Goal: Information Seeking & Learning: Check status

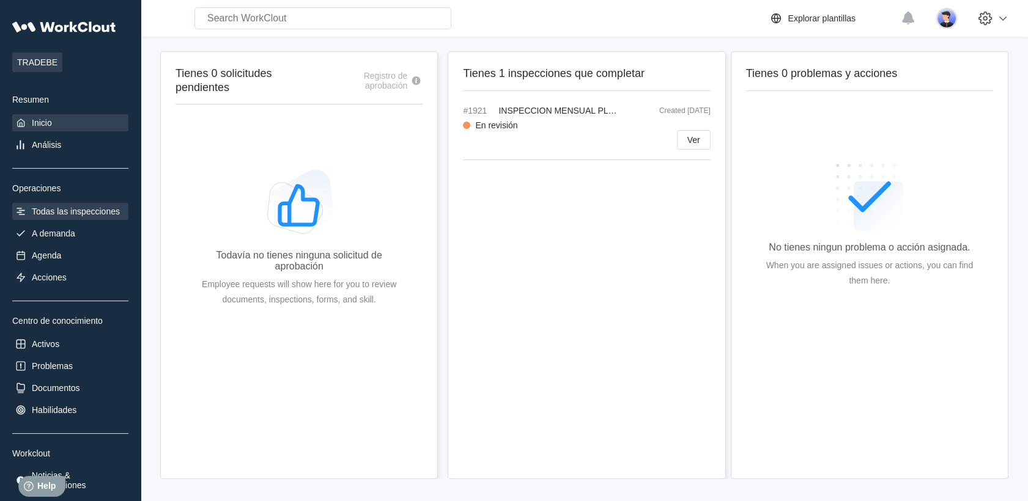
click at [64, 215] on div "Todas las inspecciones" at bounding box center [76, 212] width 88 height 10
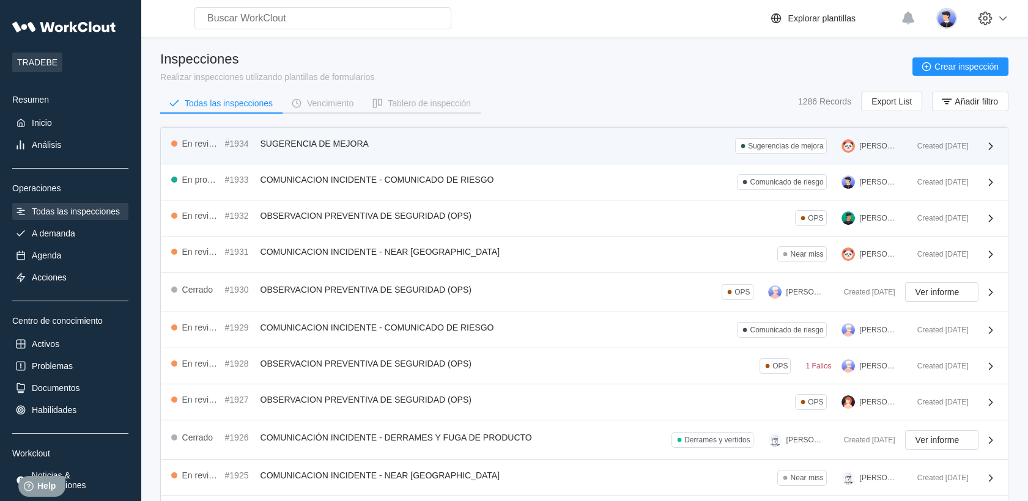
click at [394, 147] on div "En revisión #1934 SUGERENCIA DE MEJORA Sugerencias de mejora [PERSON_NAME]" at bounding box center [539, 146] width 736 height 16
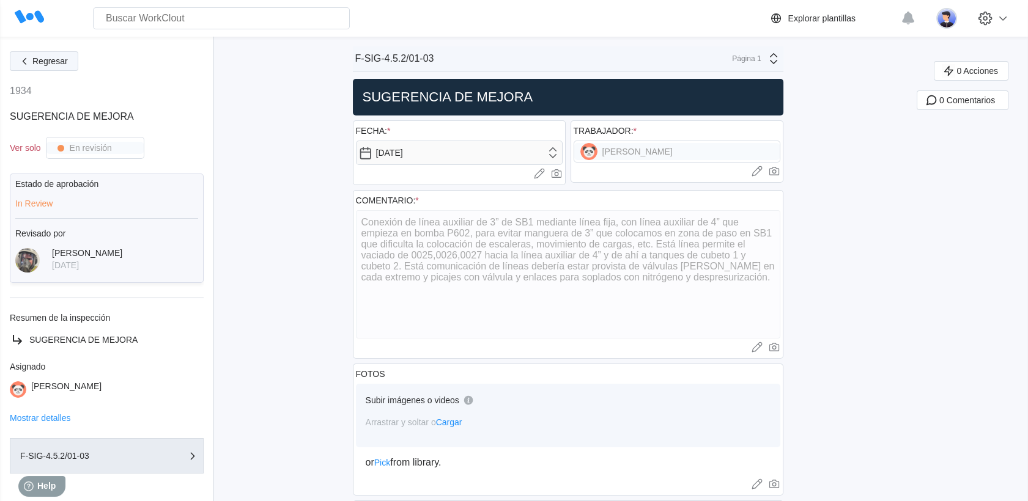
click at [64, 61] on span "Regresar" at bounding box center [49, 61] width 35 height 9
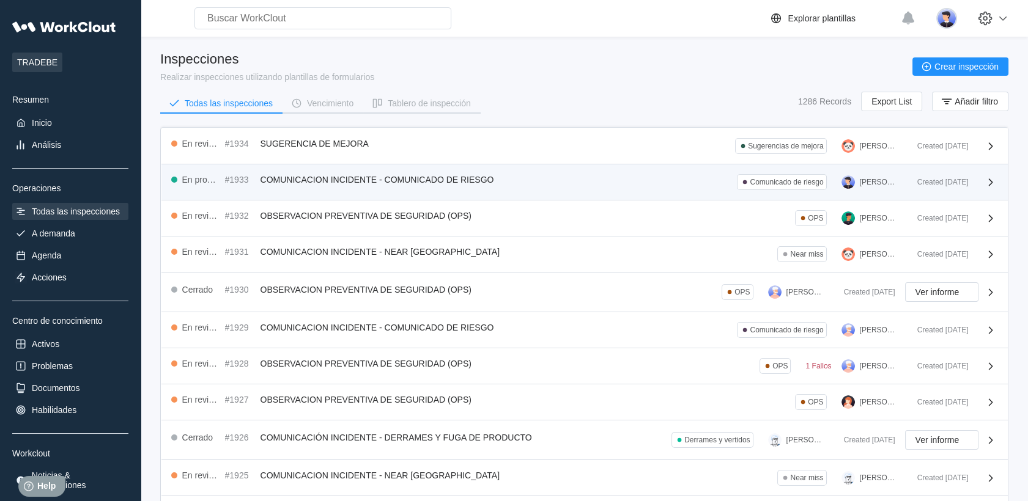
click at [337, 187] on div "En progreso #1933 COMUNICACION INCIDENTE - COMUNICADO DE RIESGO Comunicado de r…" at bounding box center [539, 182] width 736 height 16
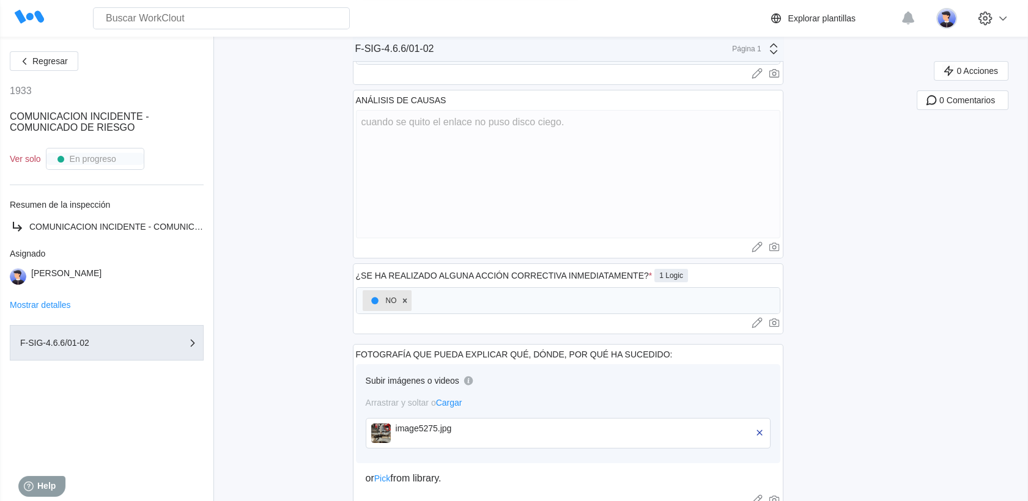
scroll to position [475, 0]
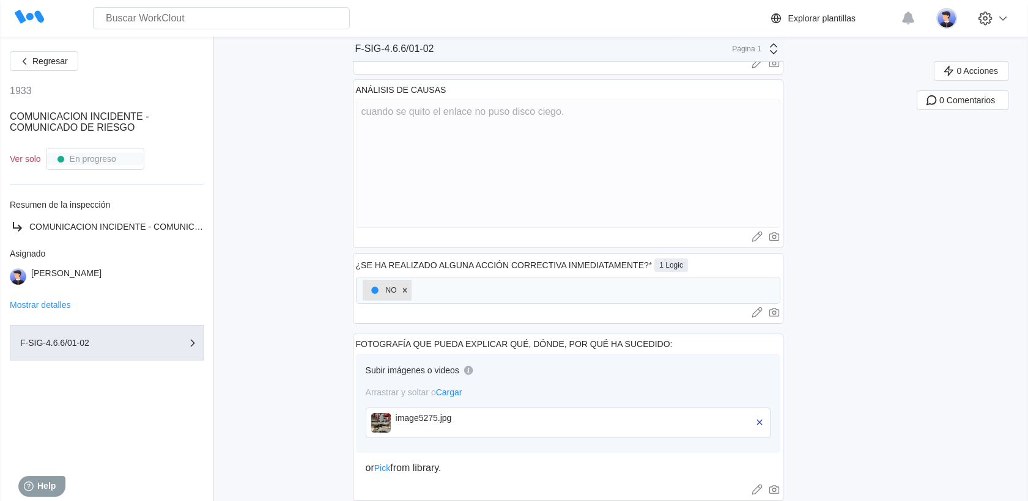
click at [421, 409] on div "image5275.jpg" at bounding box center [568, 423] width 405 height 31
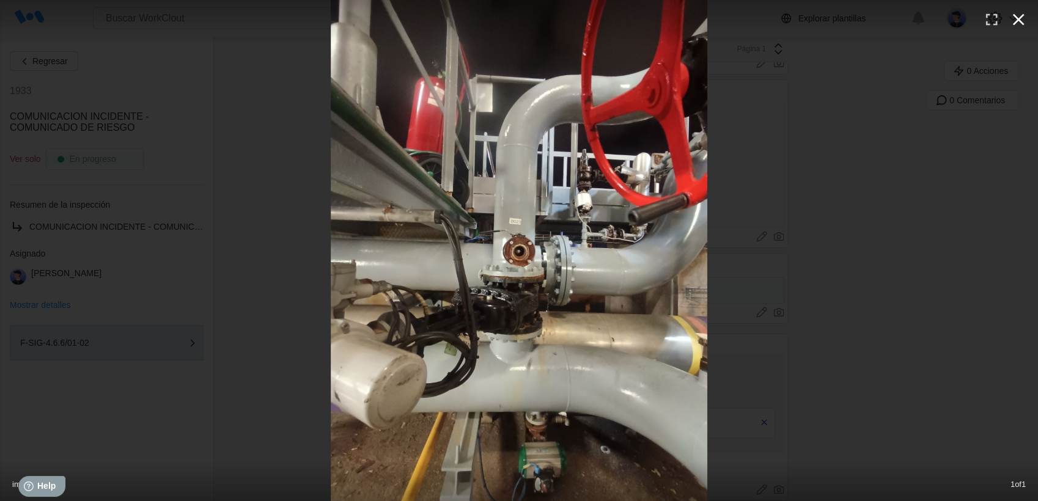
click at [1017, 17] on icon "button" at bounding box center [1019, 20] width 20 height 20
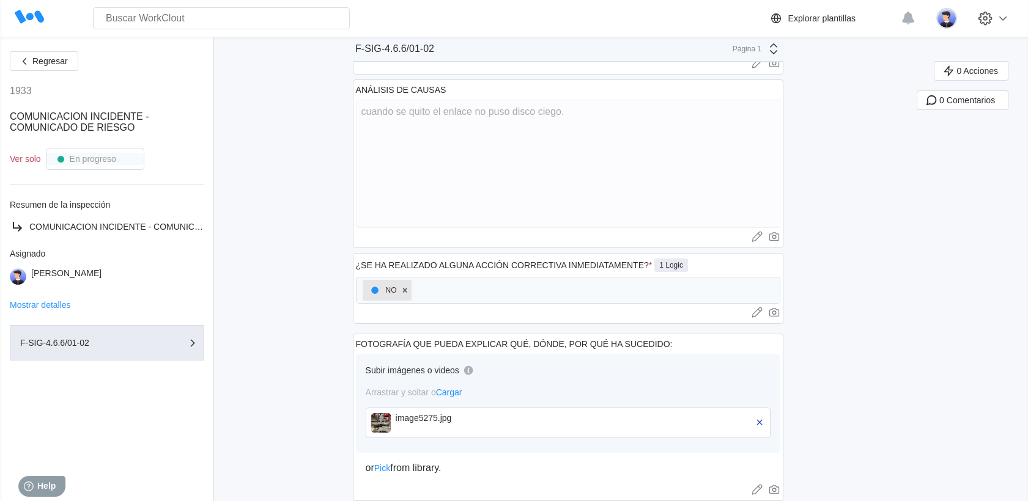
scroll to position [495, 0]
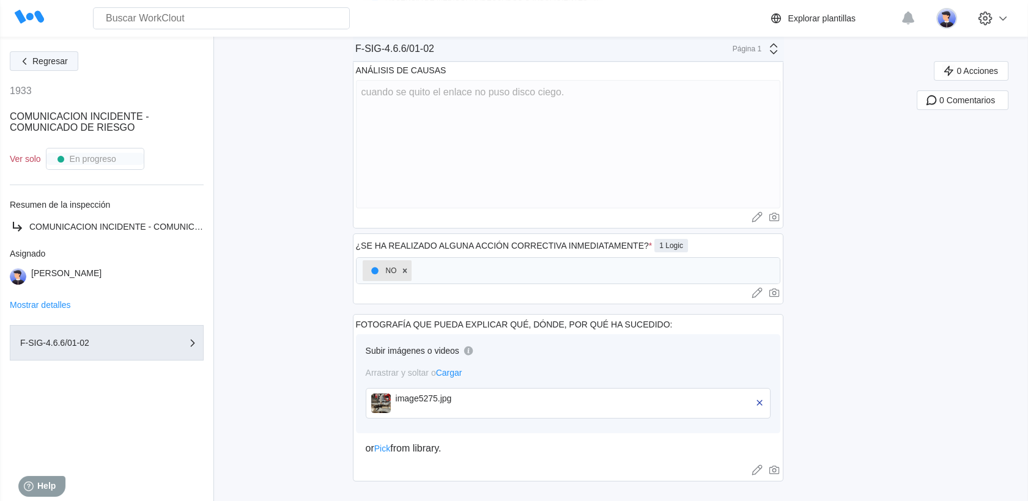
click at [26, 53] on button "Regresar" at bounding box center [44, 61] width 68 height 20
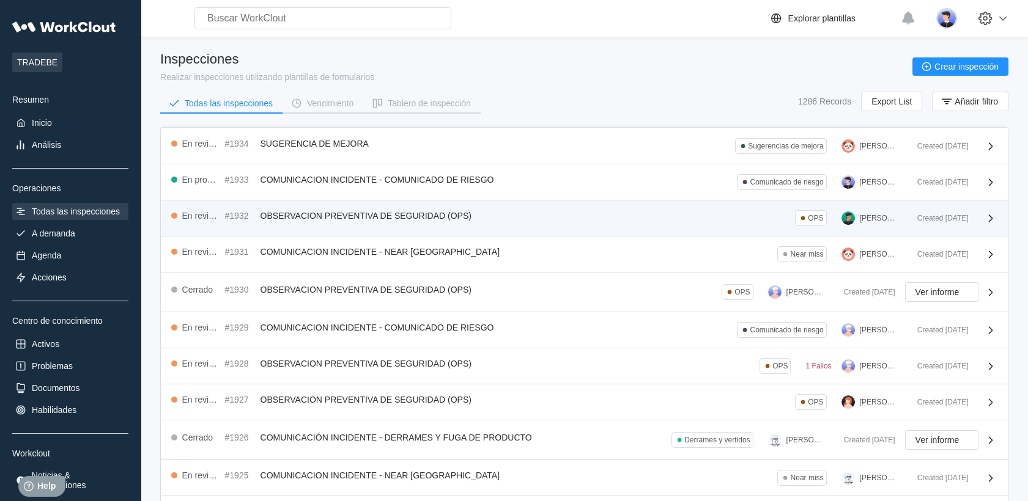
click at [384, 232] on div "En revisión #1932 OBSERVACION PREVENTIVA DE SEGURIDAD (OPS) OPS [PERSON_NAME] D…" at bounding box center [584, 219] width 846 height 36
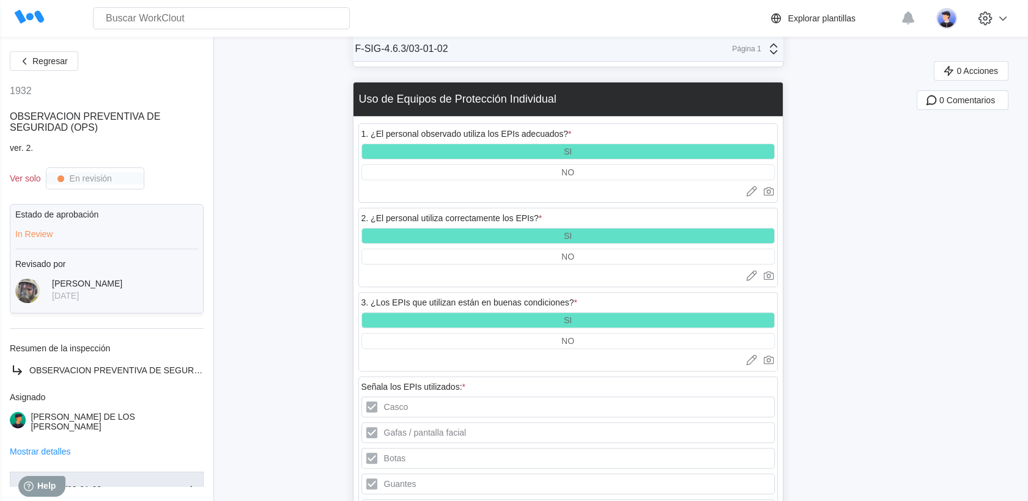
scroll to position [815, 0]
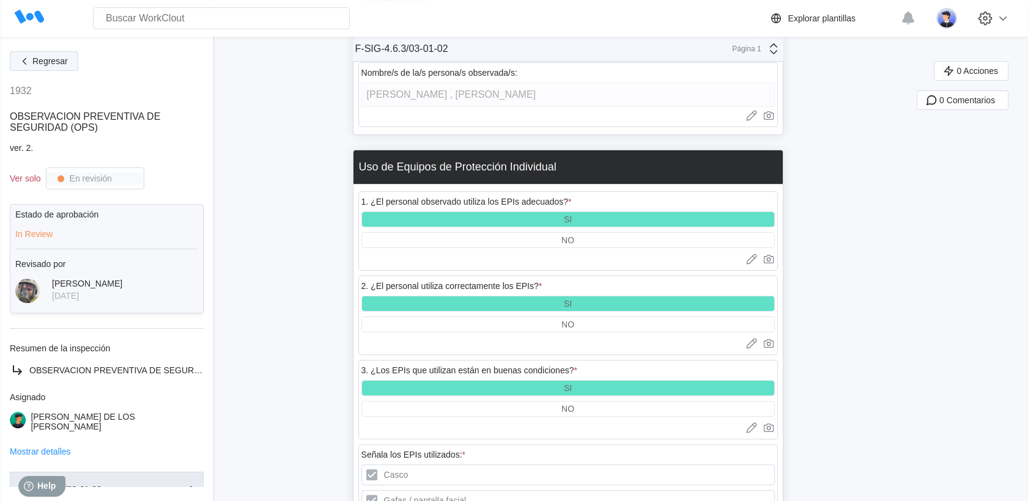
click at [32, 61] on span "Regresar" at bounding box center [49, 61] width 35 height 9
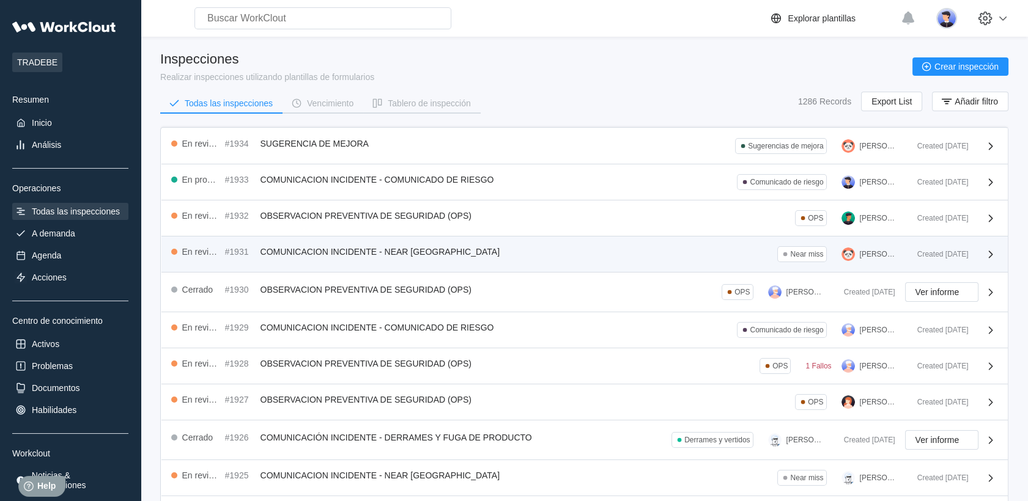
click at [467, 257] on div "En revisión #1931 COMUNICACION INCIDENTE - NEAR MISS Near miss [PERSON_NAME]" at bounding box center [539, 254] width 736 height 16
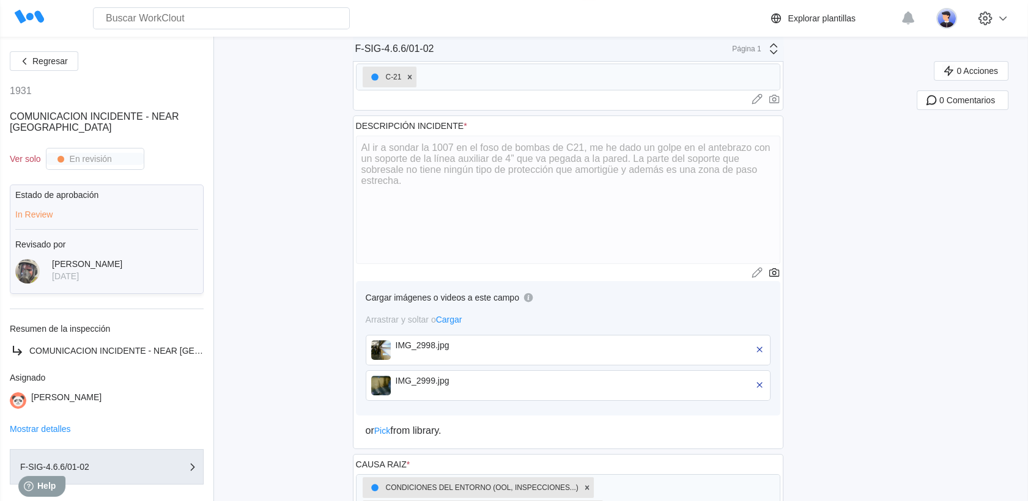
scroll to position [204, 0]
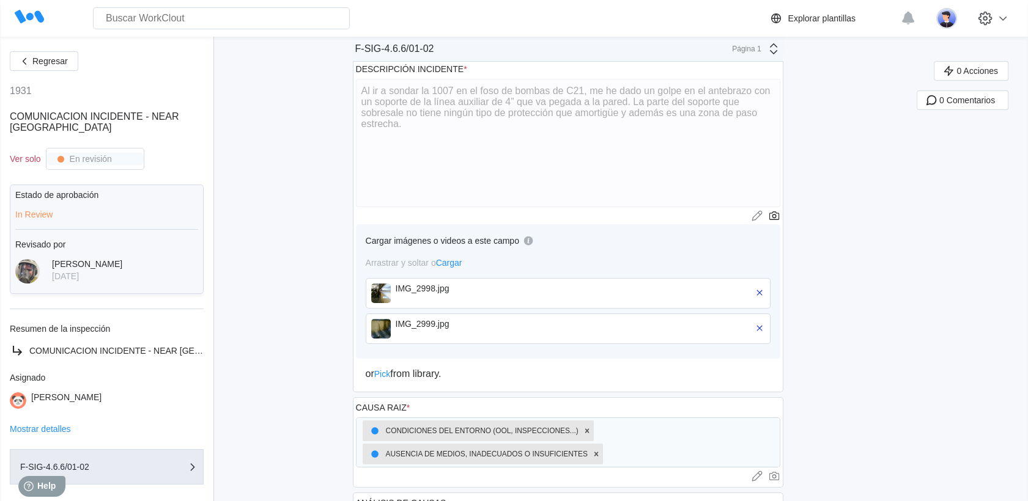
click at [490, 297] on div "IMG_2998.jpg" at bounding box center [466, 294] width 141 height 20
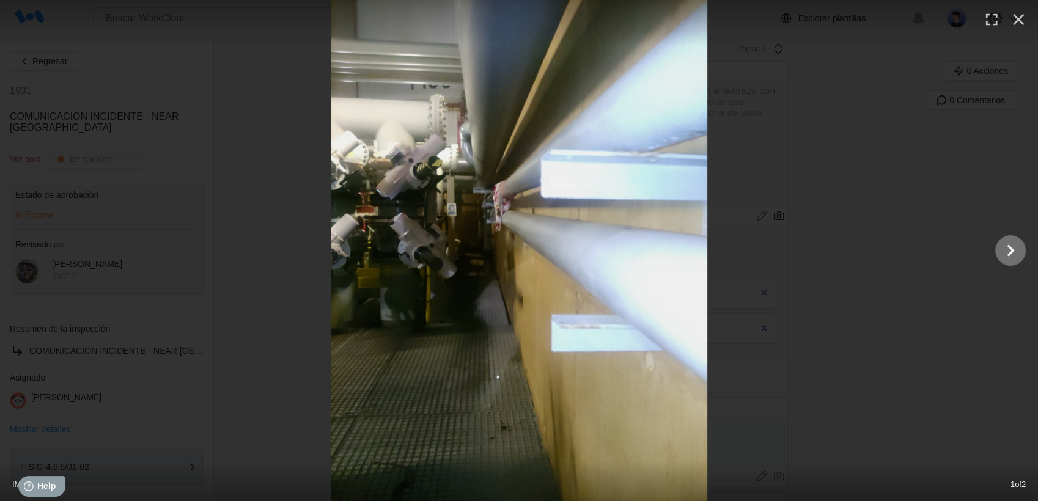
click at [995, 246] on button "Show slide 2 of 2" at bounding box center [1010, 250] width 31 height 31
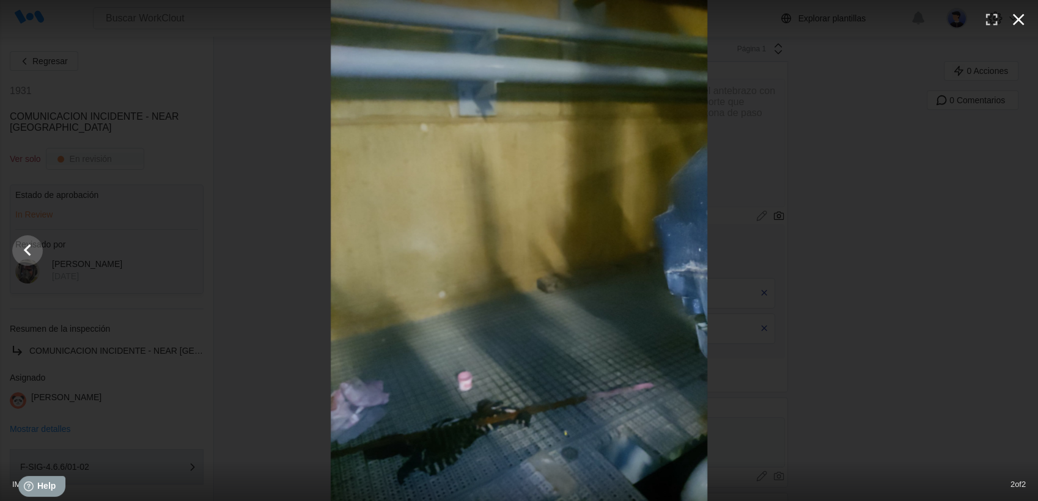
click at [1023, 24] on icon "button" at bounding box center [1019, 20] width 12 height 12
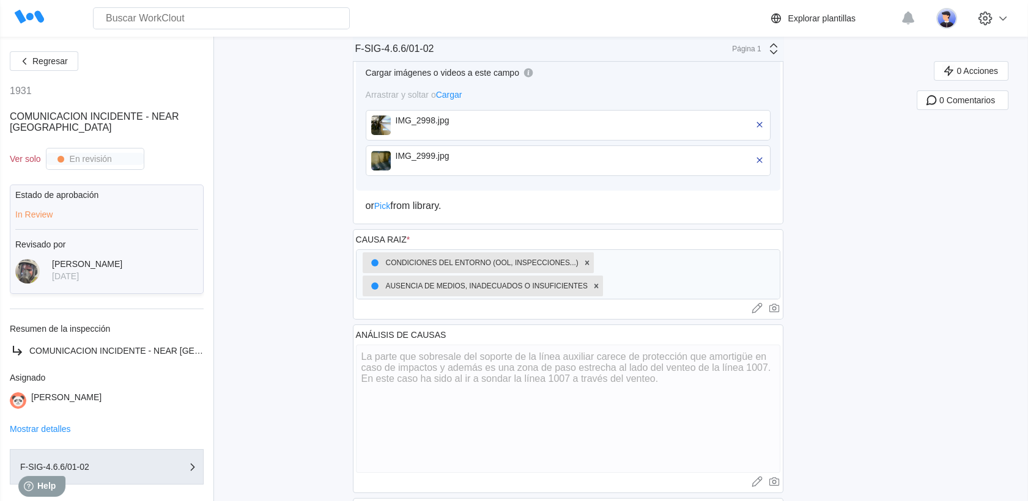
scroll to position [407, 0]
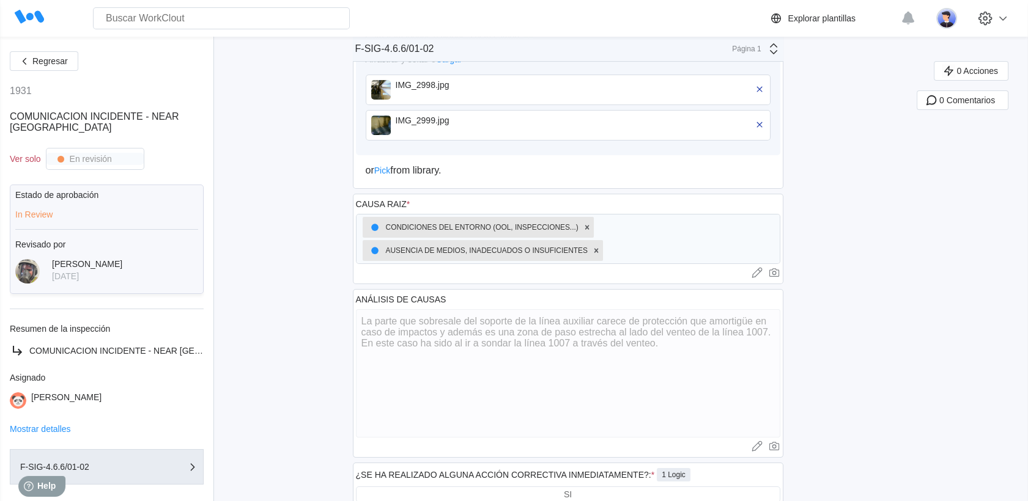
click at [77, 70] on div "Regresar" at bounding box center [107, 61] width 194 height 20
click at [70, 63] on button "Regresar" at bounding box center [44, 61] width 68 height 20
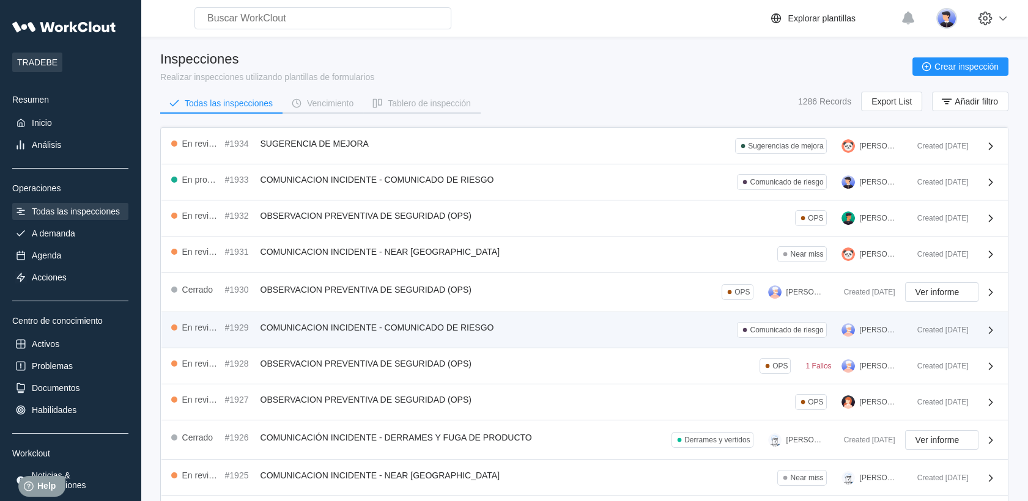
click at [539, 318] on div "En revisión #1929 COMUNICACION INCIDENTE - COMUNICADO DE RIESGO Comunicado de r…" at bounding box center [584, 330] width 846 height 36
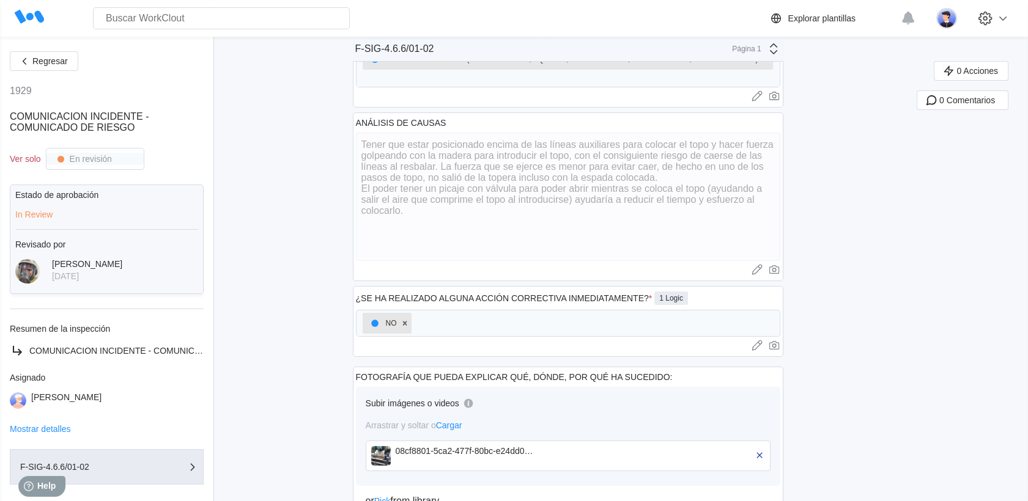
scroll to position [509, 0]
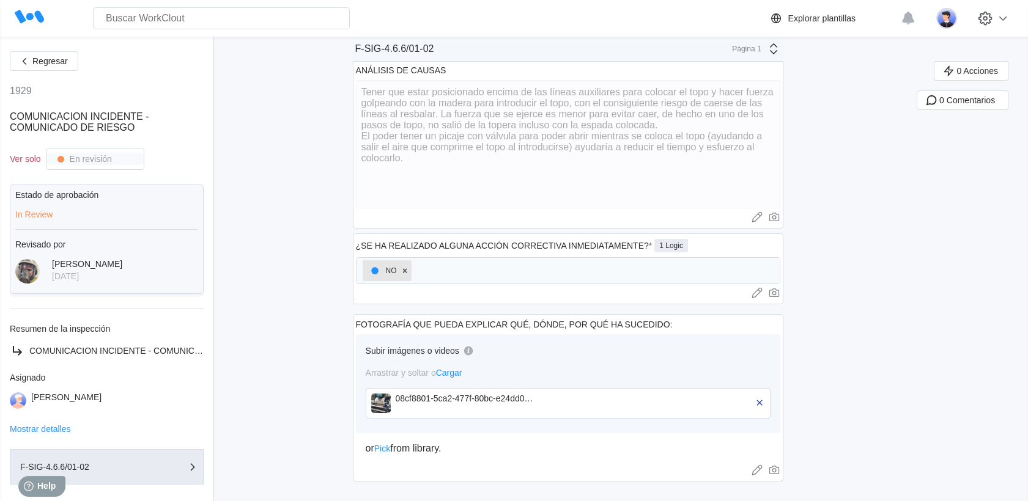
click at [443, 408] on div "08cf8801-5ca2-477f-80bc-e24dd084d5e8.png" at bounding box center [466, 404] width 141 height 20
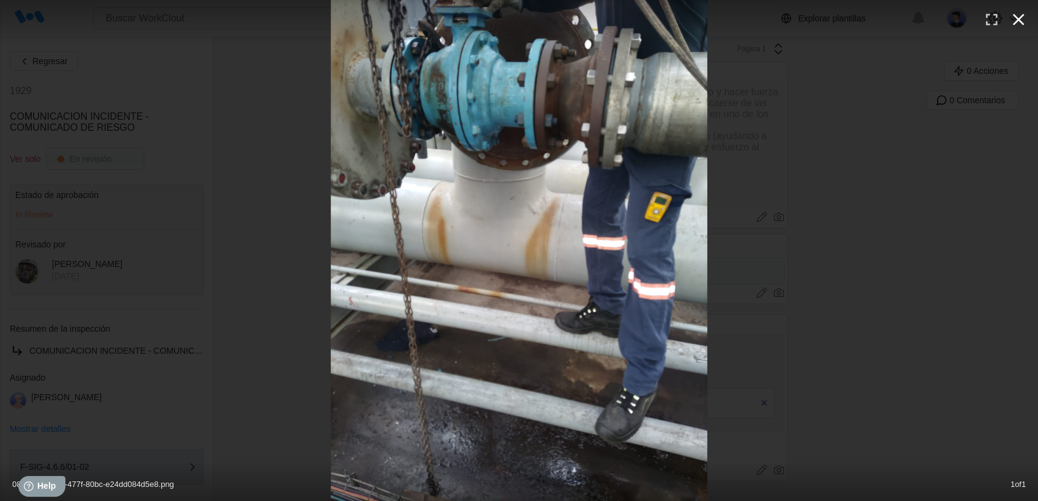
click at [1018, 23] on icon "button" at bounding box center [1019, 20] width 20 height 20
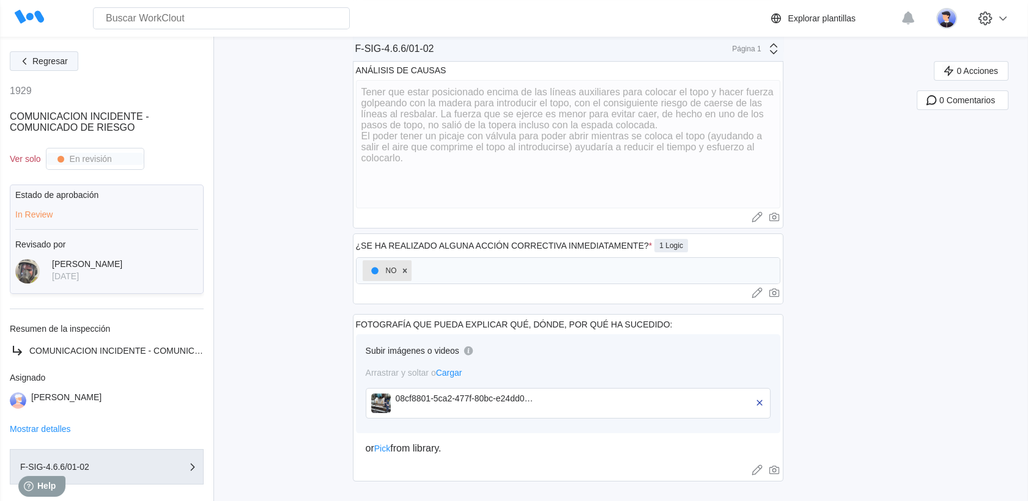
click at [20, 56] on button "Regresar" at bounding box center [44, 61] width 68 height 20
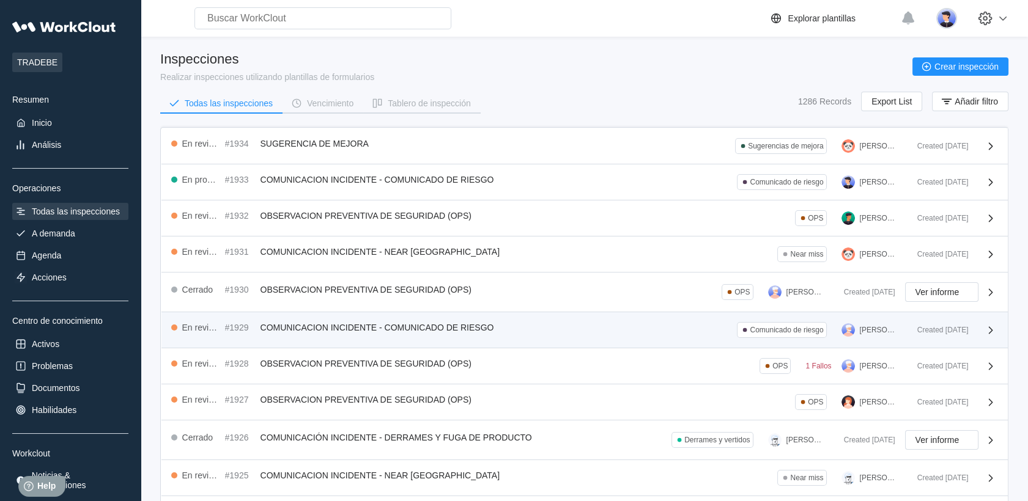
click at [516, 329] on div "En revisión #1929 COMUNICACION INCIDENTE - COMUNICADO DE RIESGO Comunicado de r…" at bounding box center [539, 330] width 736 height 16
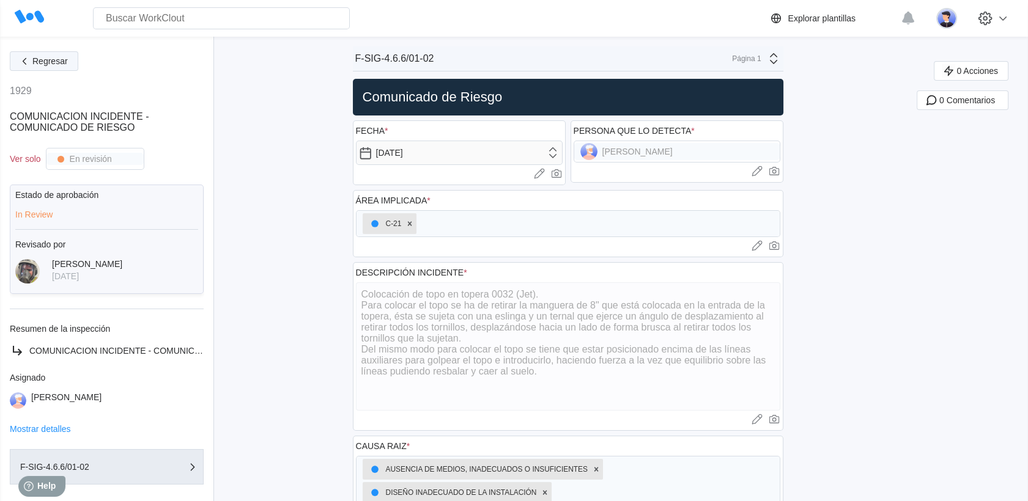
click at [27, 60] on icon "button" at bounding box center [24, 60] width 13 height 13
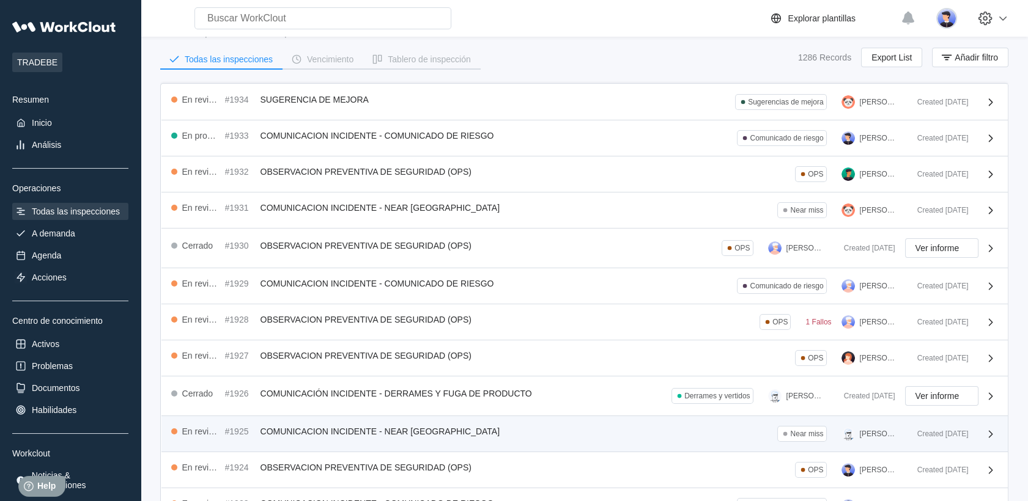
scroll to position [68, 0]
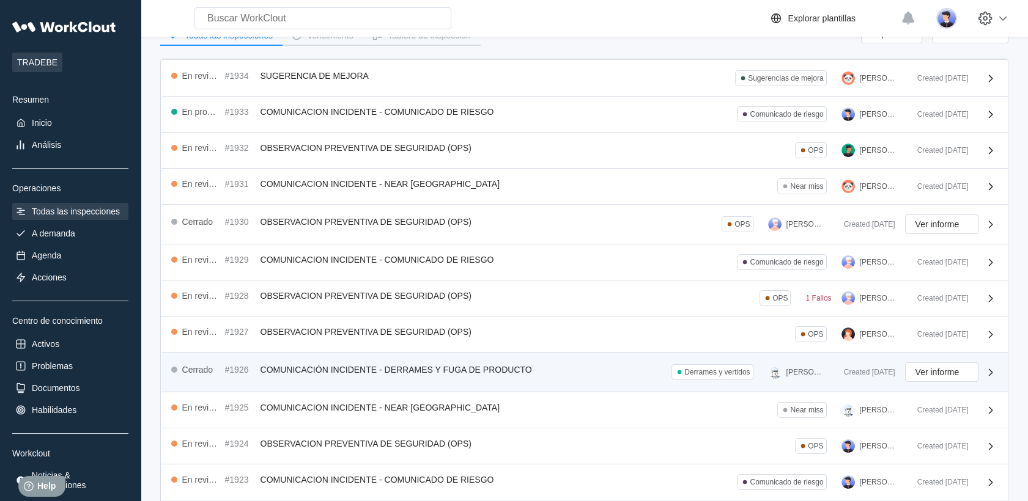
click at [474, 383] on div "Cerrado #1926 COMUNICACIÓN INCIDENTE - DERRAMES Y FUGA DE PRODUCTO Derrames y v…" at bounding box center [584, 373] width 846 height 40
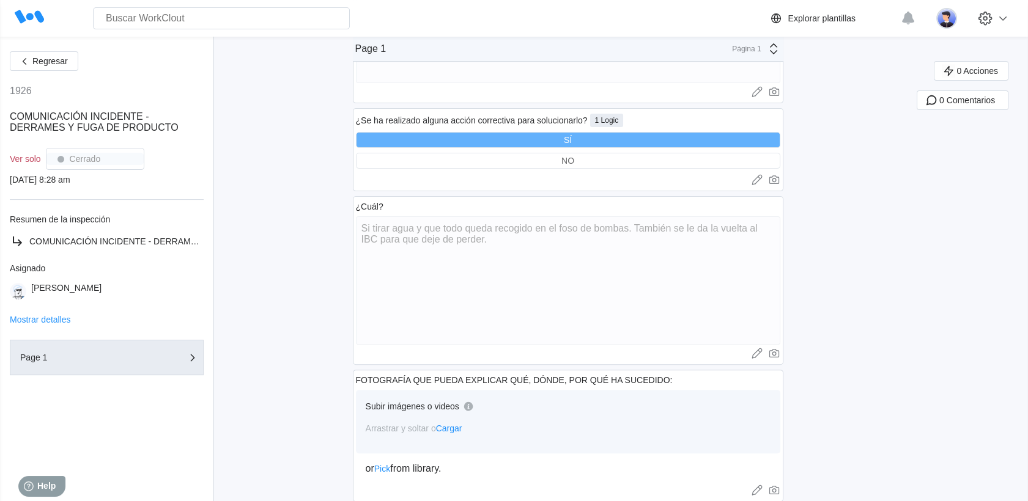
scroll to position [841, 0]
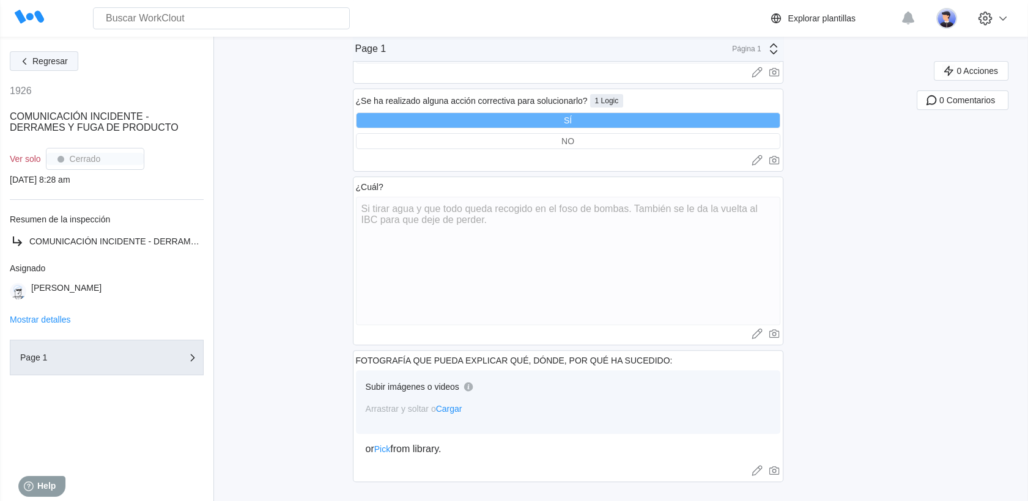
click at [38, 51] on button "Regresar" at bounding box center [44, 61] width 68 height 20
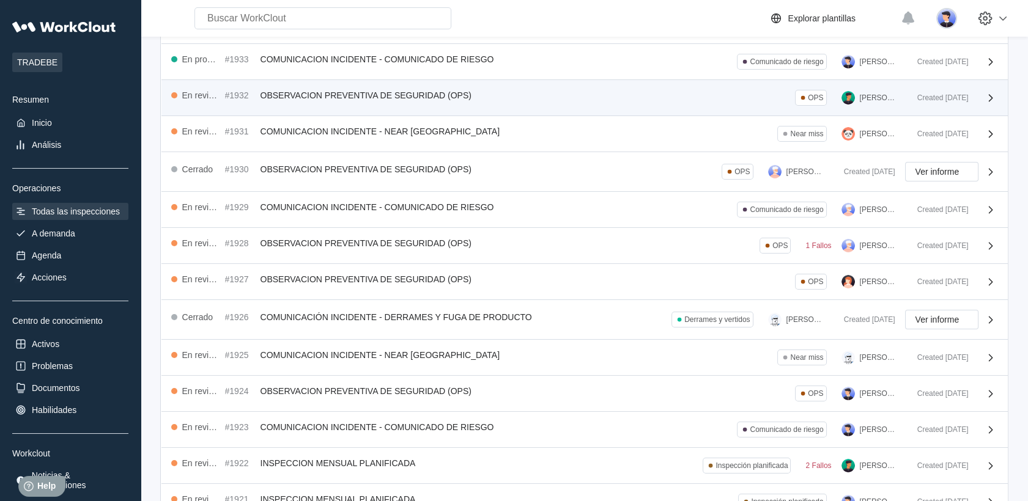
scroll to position [136, 0]
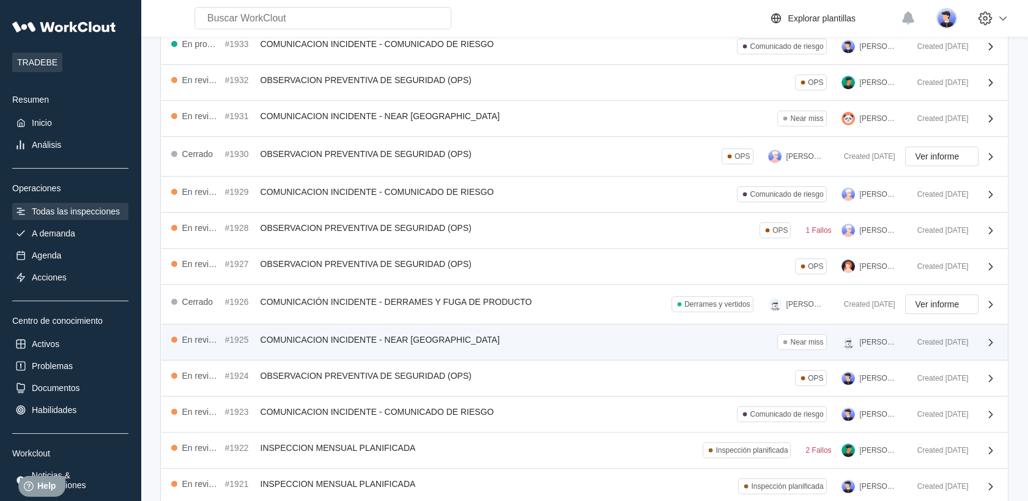
click at [491, 345] on div "En revisión #1925 COMUNICACION INCIDENTE - NEAR MISS Near miss [PERSON_NAME]" at bounding box center [539, 342] width 736 height 16
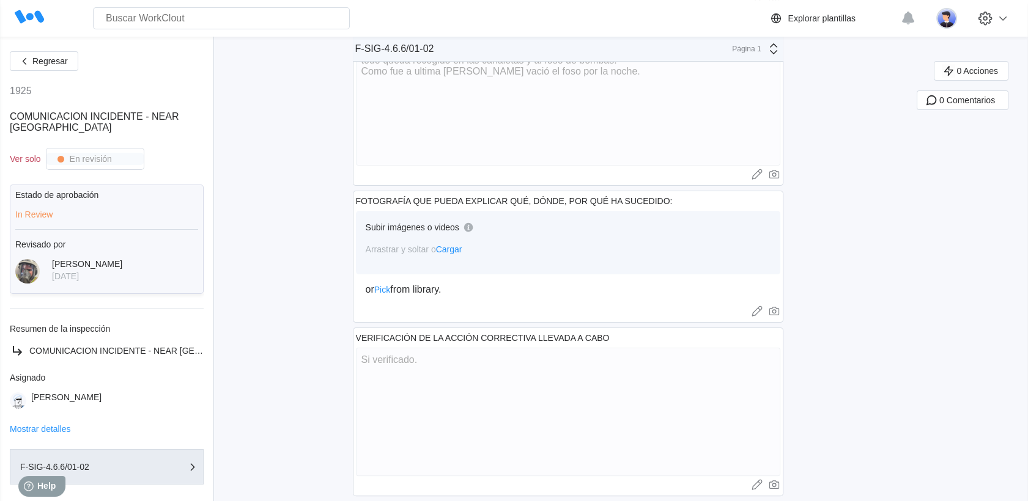
scroll to position [791, 0]
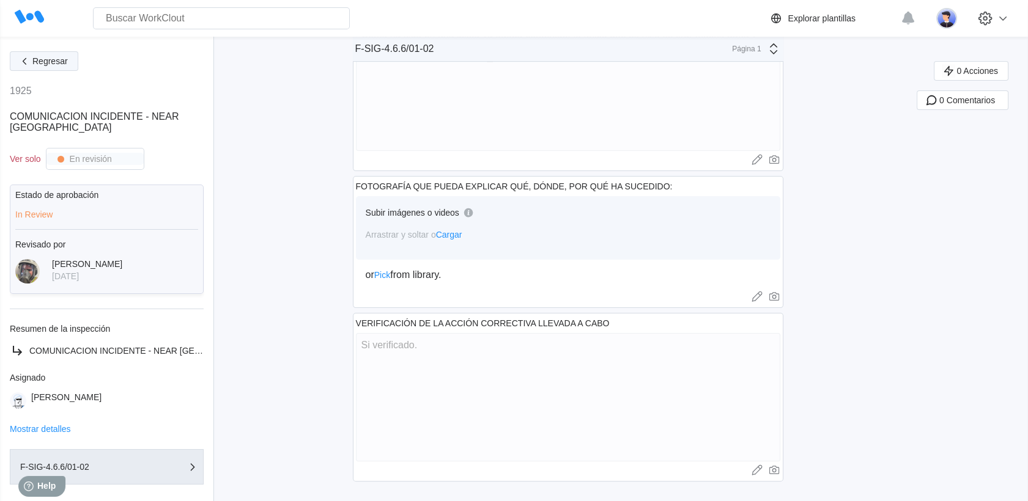
click at [62, 62] on span "Regresar" at bounding box center [49, 61] width 35 height 9
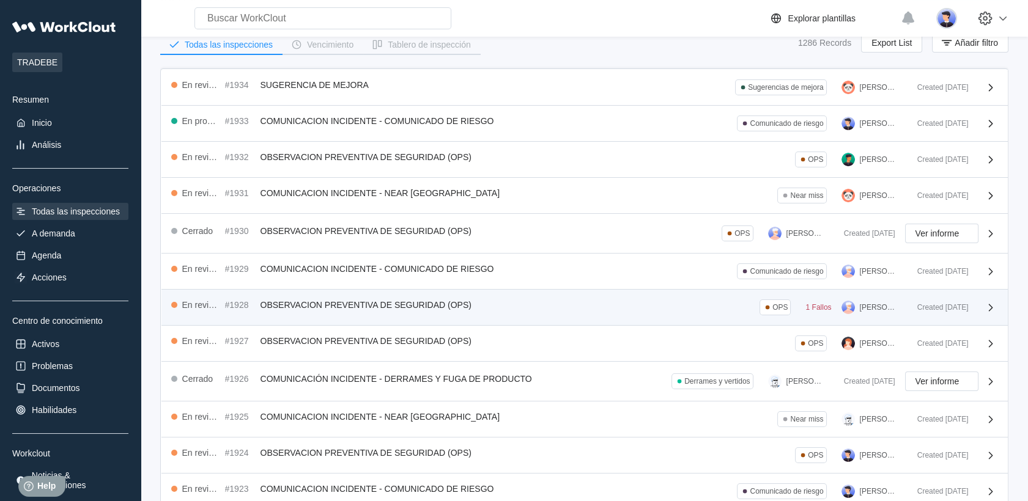
scroll to position [136, 0]
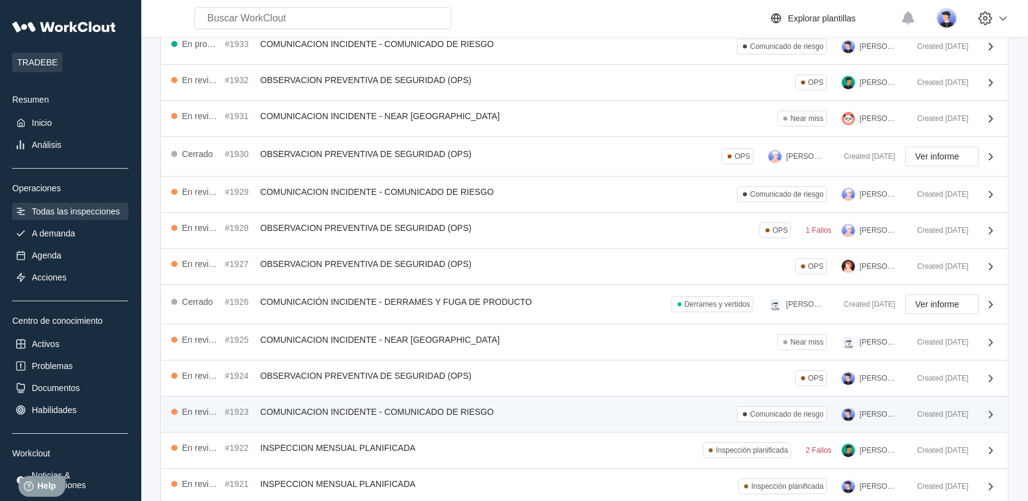
click at [527, 397] on div "En revisión #1923 COMUNICACION INCIDENTE - COMUNICADO DE RIESGO Comunicado de r…" at bounding box center [584, 415] width 846 height 36
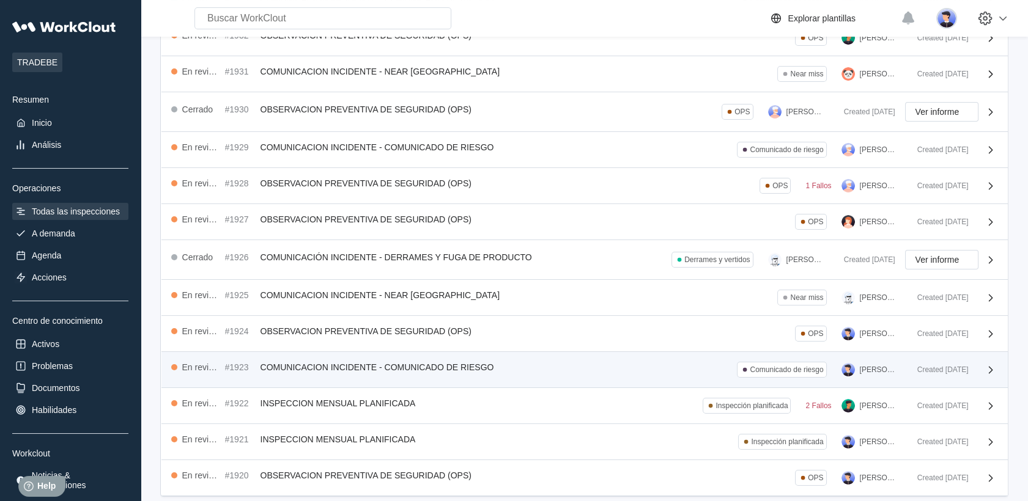
scroll to position [204, 0]
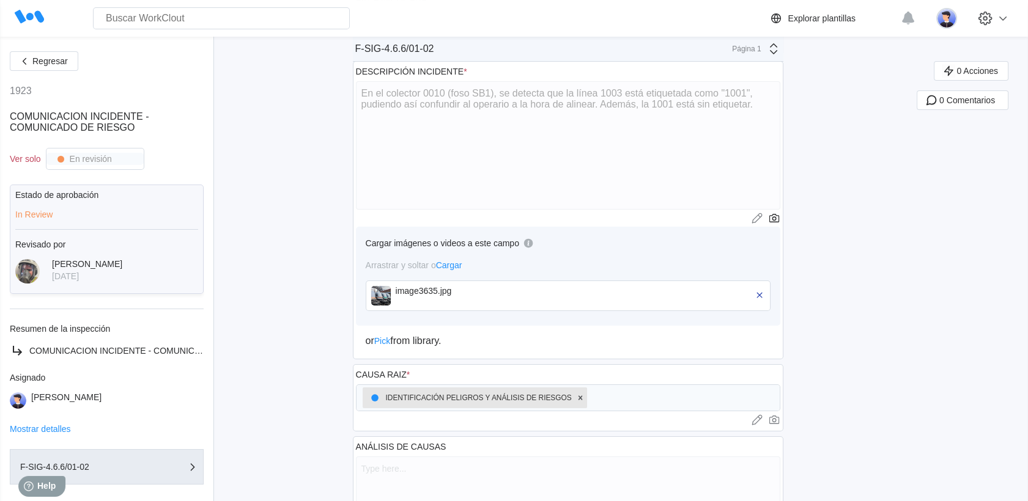
scroll to position [204, 0]
click at [449, 291] on div "image3635.jpg" at bounding box center [466, 289] width 141 height 10
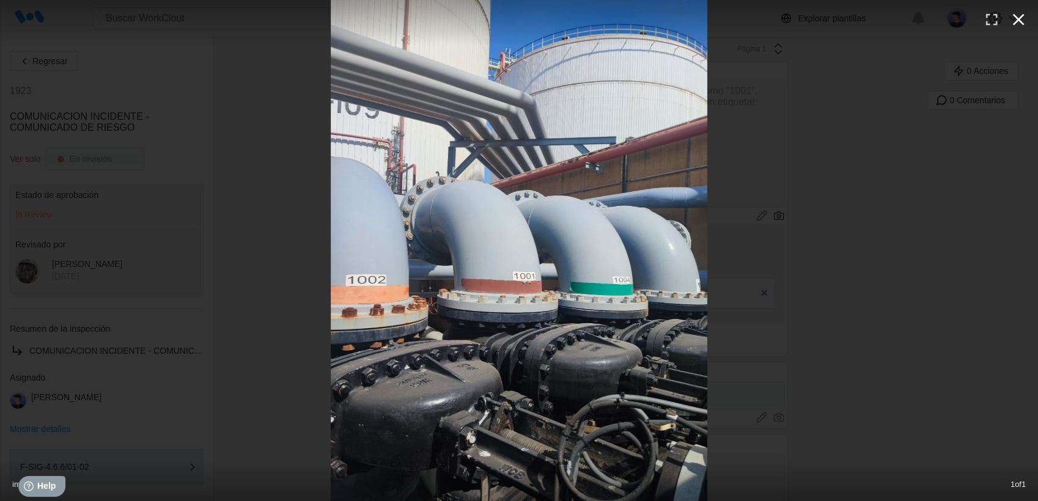
click at [1020, 12] on icon "button" at bounding box center [1019, 20] width 20 height 20
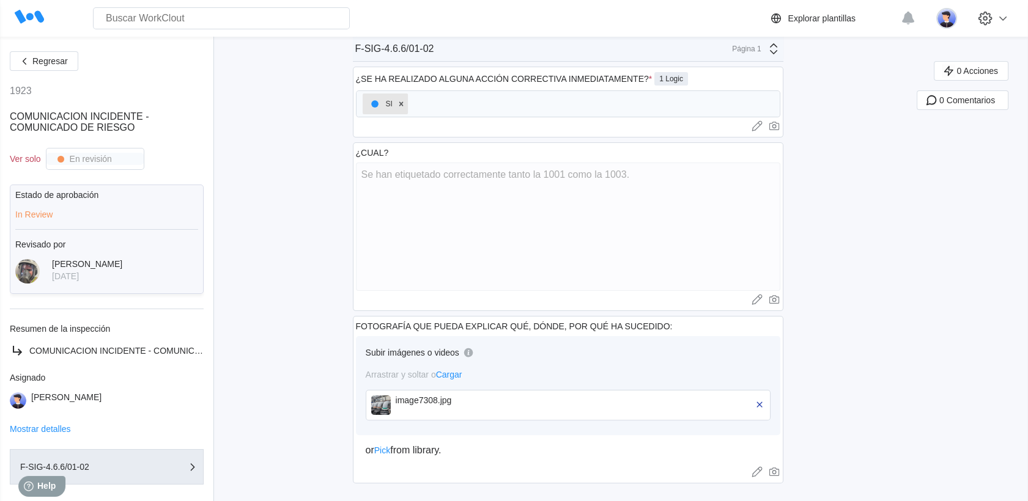
scroll to position [747, 0]
click at [409, 412] on div "image7308.jpg" at bounding box center [568, 403] width 405 height 31
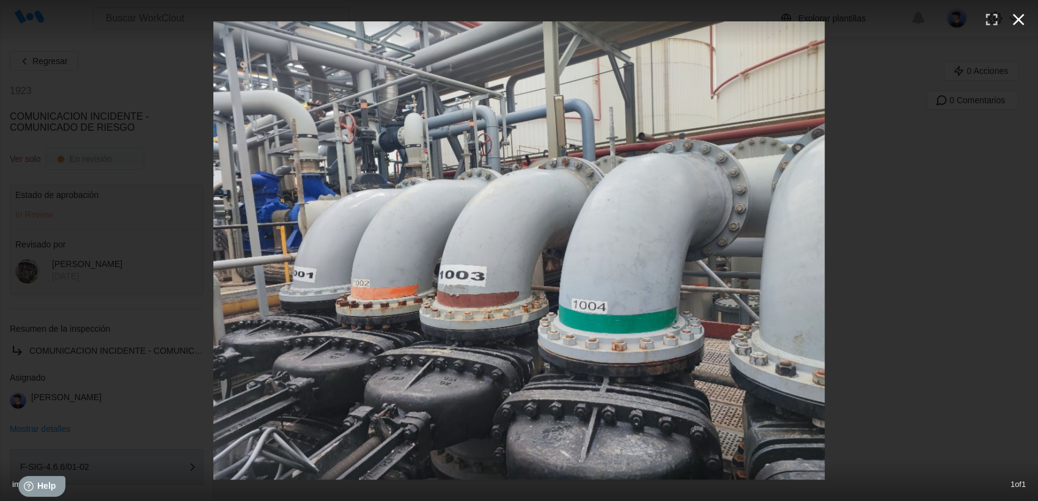
click at [1023, 17] on icon "button" at bounding box center [1019, 20] width 20 height 20
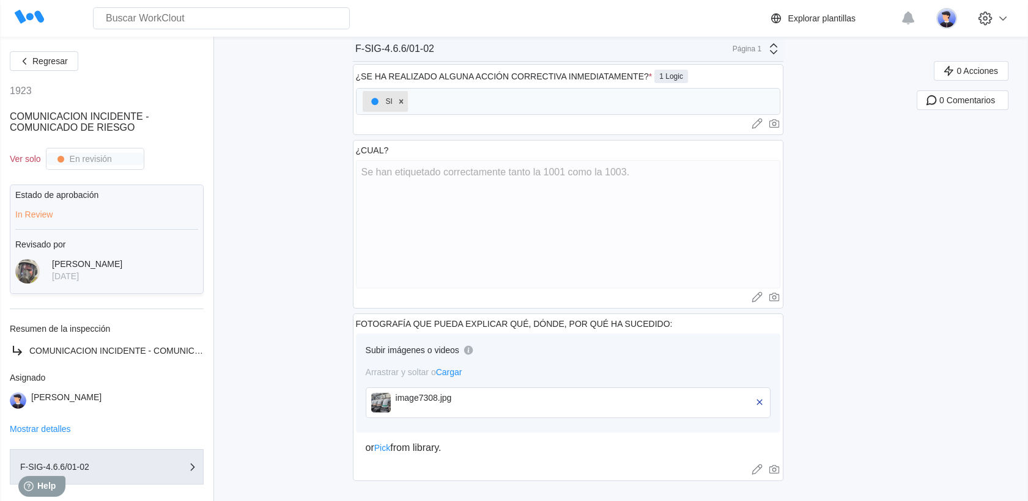
scroll to position [748, 0]
click at [49, 67] on button "Regresar" at bounding box center [44, 61] width 68 height 20
